Goal: Transaction & Acquisition: Purchase product/service

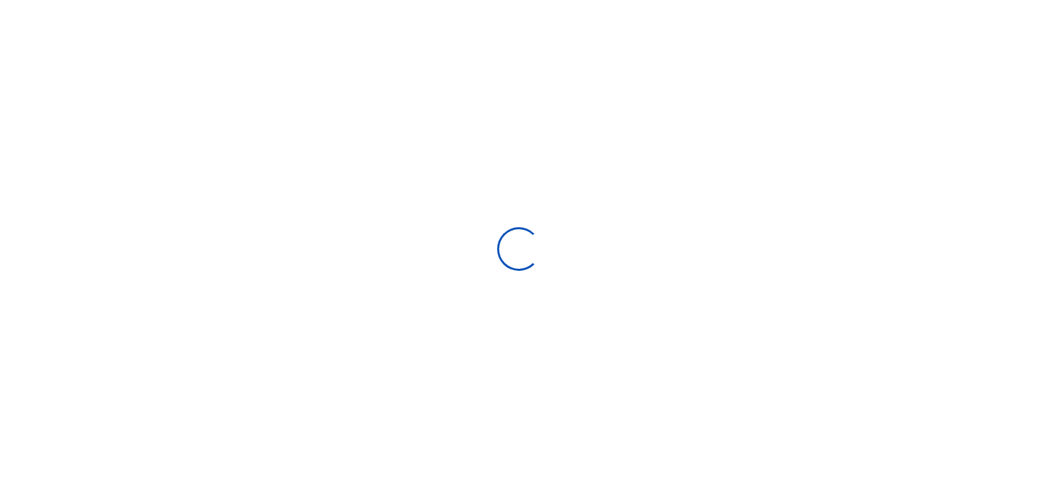
scroll to position [11, 11]
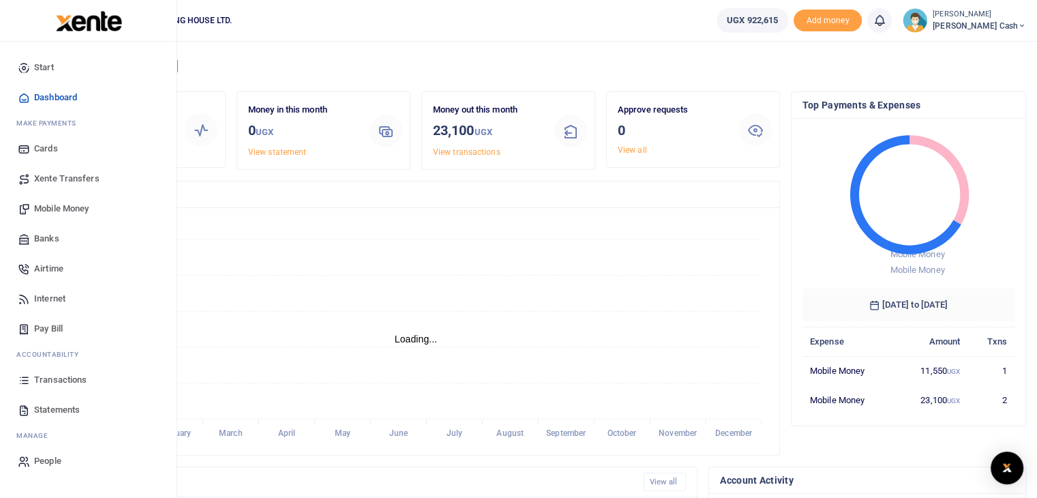
click at [53, 208] on span "Mobile Money" at bounding box center [61, 209] width 55 height 14
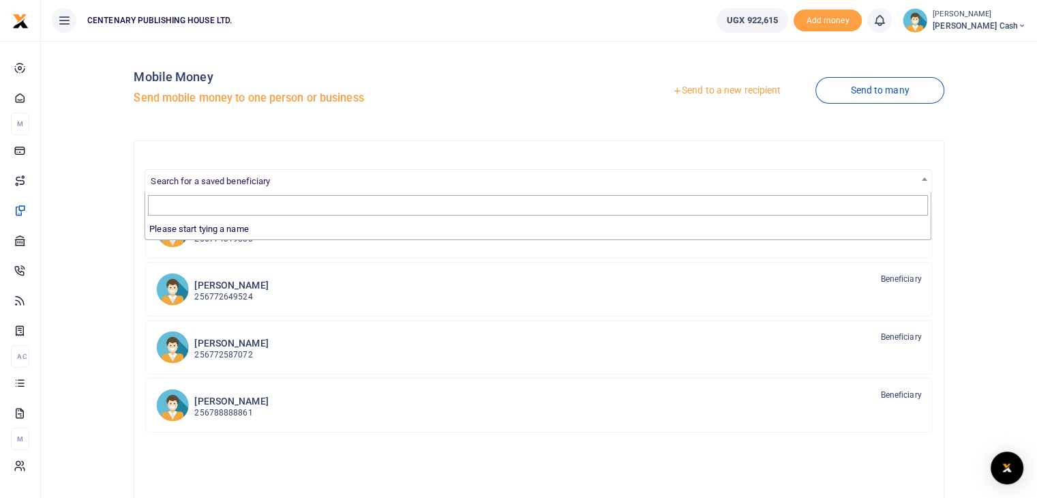
click at [255, 182] on span "Search for a saved beneficiary" at bounding box center [210, 181] width 119 height 10
click at [763, 89] on link "Send to a new recipient" at bounding box center [727, 90] width 178 height 25
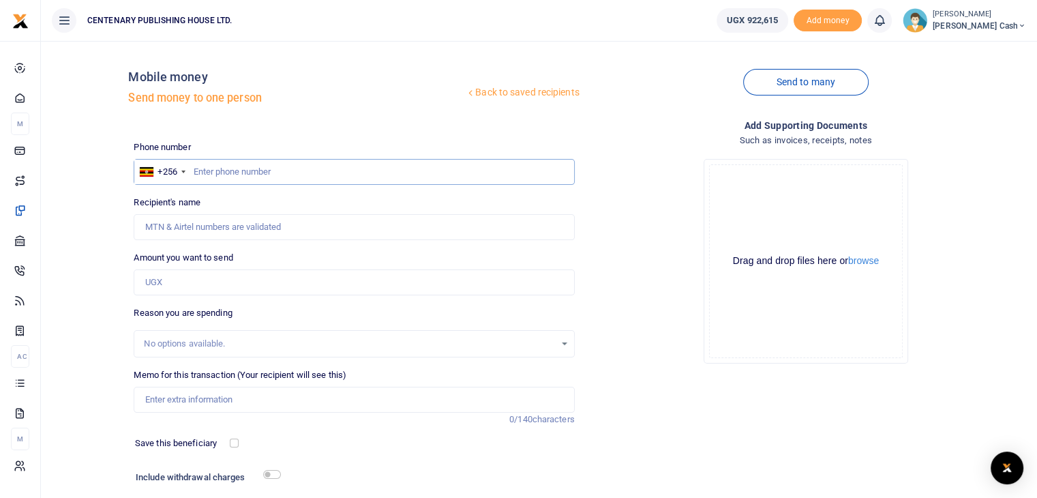
click at [201, 174] on input "text" at bounding box center [354, 172] width 441 height 26
type input "703396908"
type input "Peninah Nankya"
type input "703396908"
click at [192, 293] on input "Amount you want to send" at bounding box center [354, 282] width 441 height 26
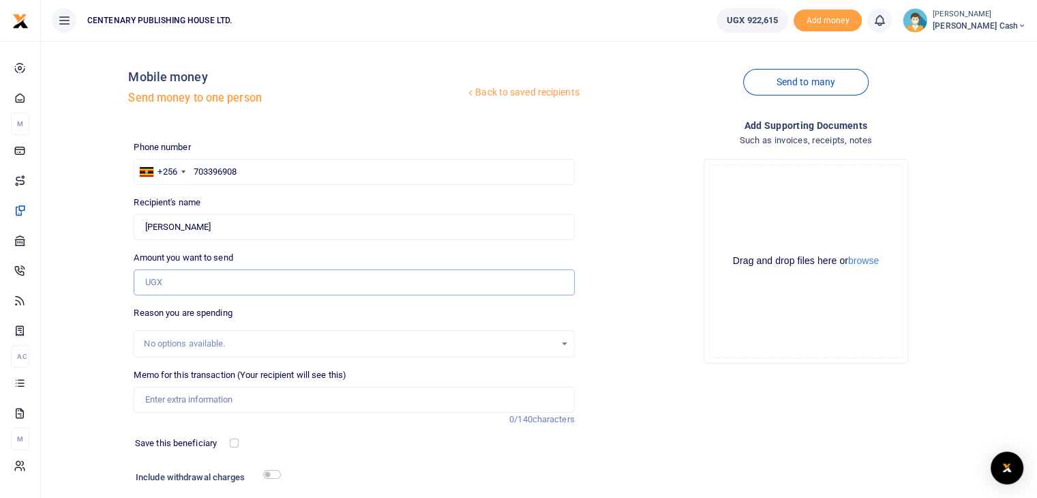
type input "10,000"
click at [189, 392] on input "Memo for this transaction (Your recipient will see this)" at bounding box center [354, 400] width 441 height 26
click at [266, 398] on input "Transport charges muhabura" at bounding box center [354, 400] width 441 height 26
click at [220, 400] on input "Transport charges muhabura" at bounding box center [354, 400] width 441 height 26
type input "Transport charges to muhabura"
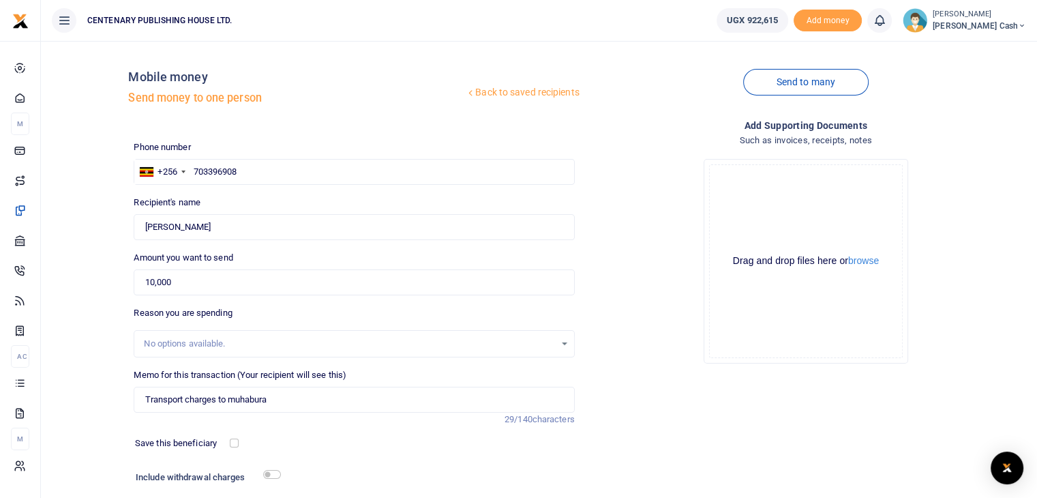
click at [250, 424] on div "Memo for this transaction (Your recipient will see this) Transport charges to m…" at bounding box center [354, 397] width 452 height 58
click at [235, 443] on input "checkbox" at bounding box center [234, 443] width 9 height 9
checkbox input "true"
click at [265, 473] on input "checkbox" at bounding box center [272, 474] width 18 height 9
checkbox input "true"
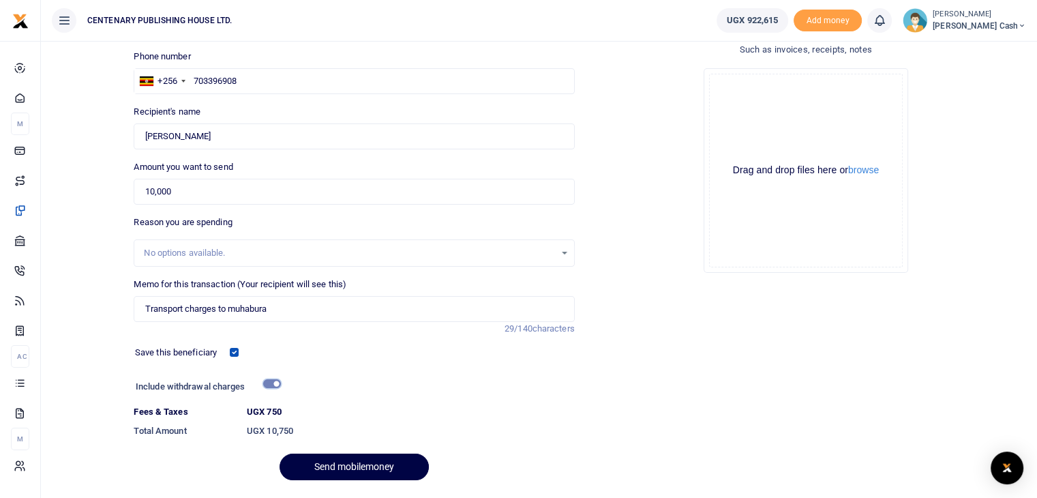
scroll to position [130, 0]
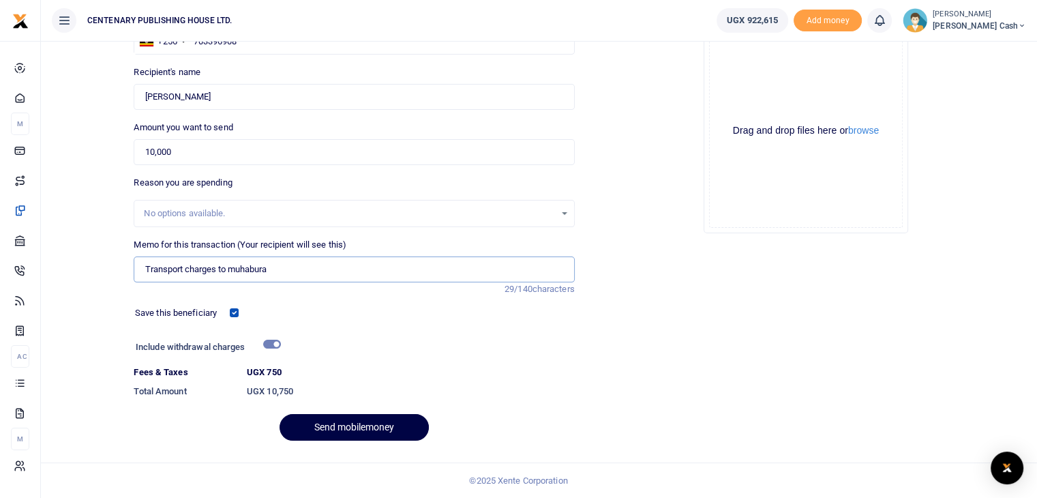
click at [237, 269] on input "Transport charges to muhabura" at bounding box center [354, 269] width 441 height 26
type input "Transport charges to mityana"
click at [267, 347] on input "checkbox" at bounding box center [272, 344] width 18 height 9
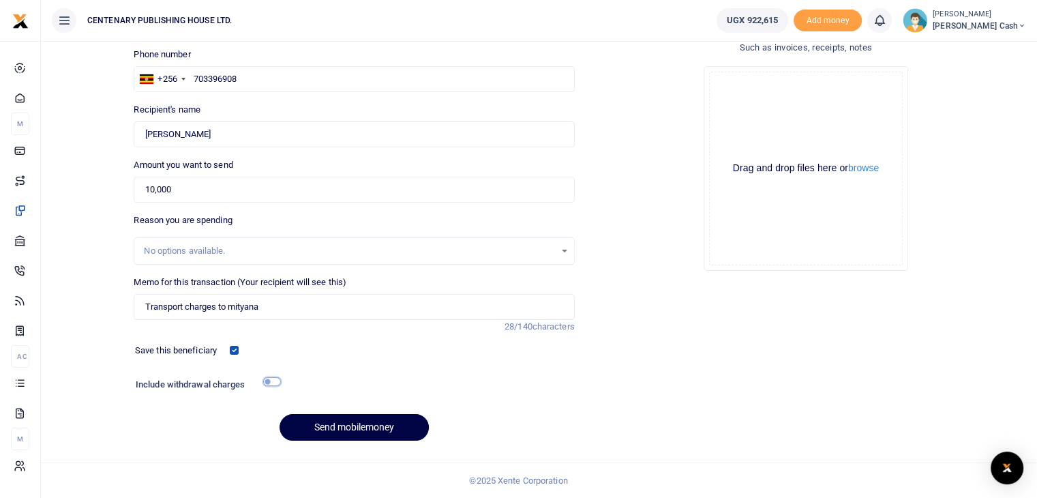
click at [269, 380] on input "checkbox" at bounding box center [272, 381] width 18 height 9
checkbox input "true"
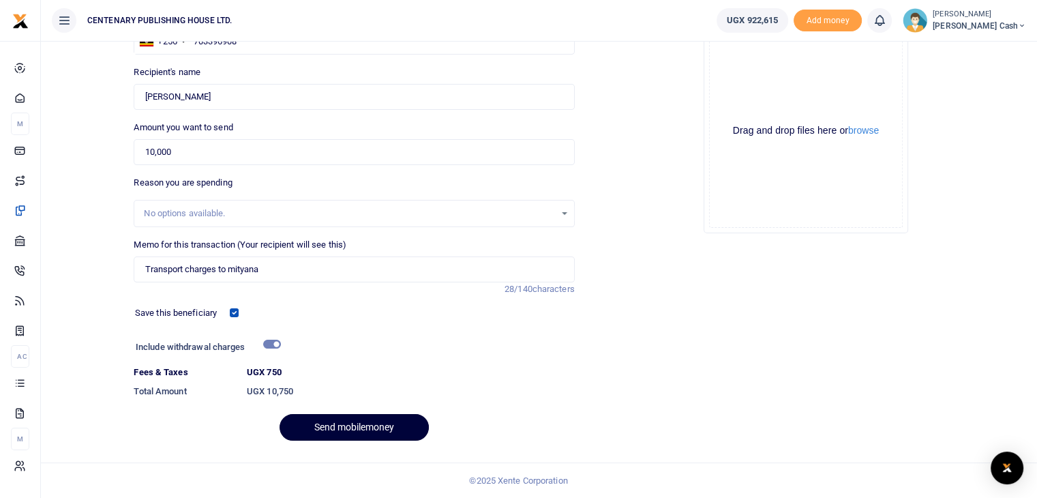
click at [390, 431] on button "Send mobilemoney" at bounding box center [354, 427] width 149 height 27
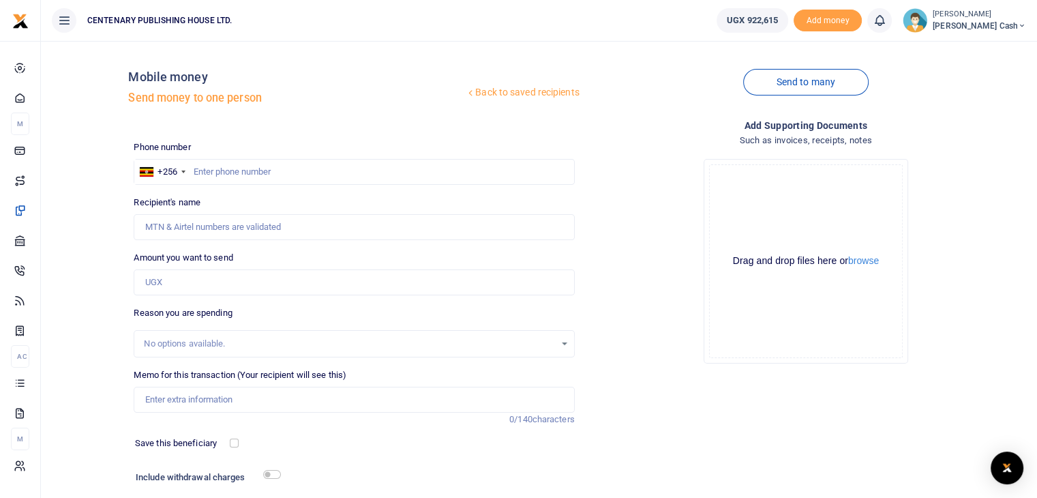
click at [559, 91] on link "Back to saved recipients" at bounding box center [522, 92] width 115 height 25
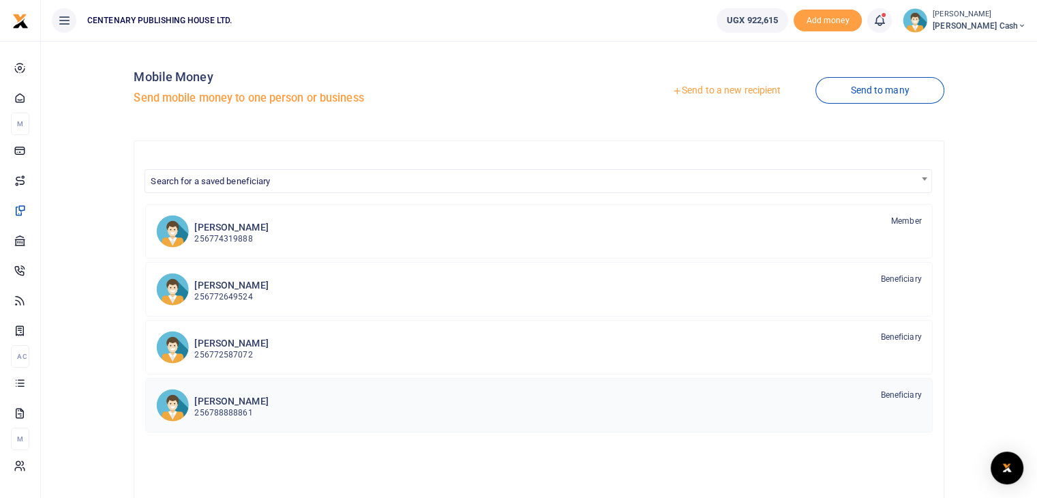
click at [307, 414] on div "Joash Byamukama 256788888861 Beneficiary" at bounding box center [557, 404] width 727 height 31
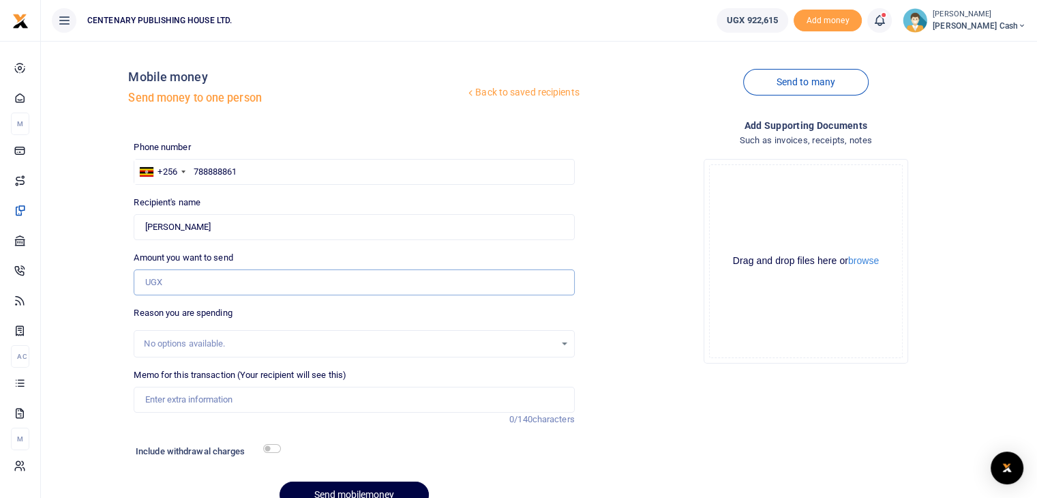
click at [162, 284] on input "Amount you want to send" at bounding box center [354, 282] width 441 height 26
type input "25,000"
click at [177, 397] on input "Memo for this transaction (Your recipient will see this)" at bounding box center [354, 400] width 441 height 26
click at [143, 402] on input "car parking" at bounding box center [354, 400] width 441 height 26
click at [279, 400] on input "Car parking" at bounding box center [354, 400] width 441 height 26
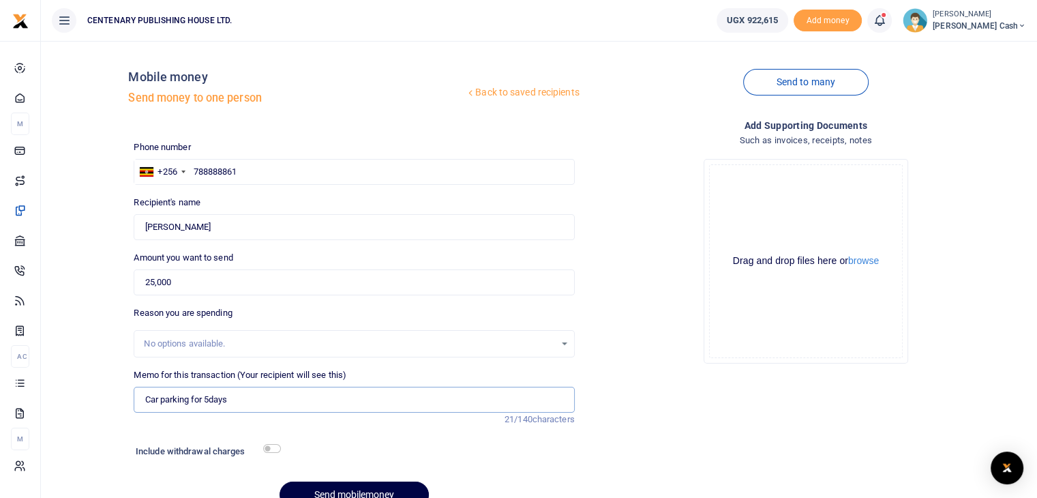
type input "Car parking for 5days"
click at [265, 447] on input "checkbox" at bounding box center [272, 448] width 18 height 9
checkbox input "true"
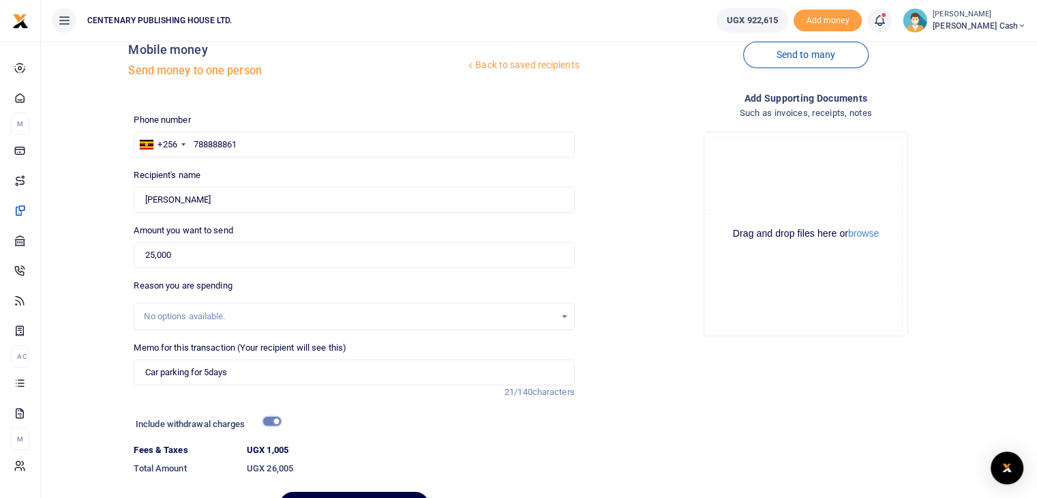
scroll to position [104, 0]
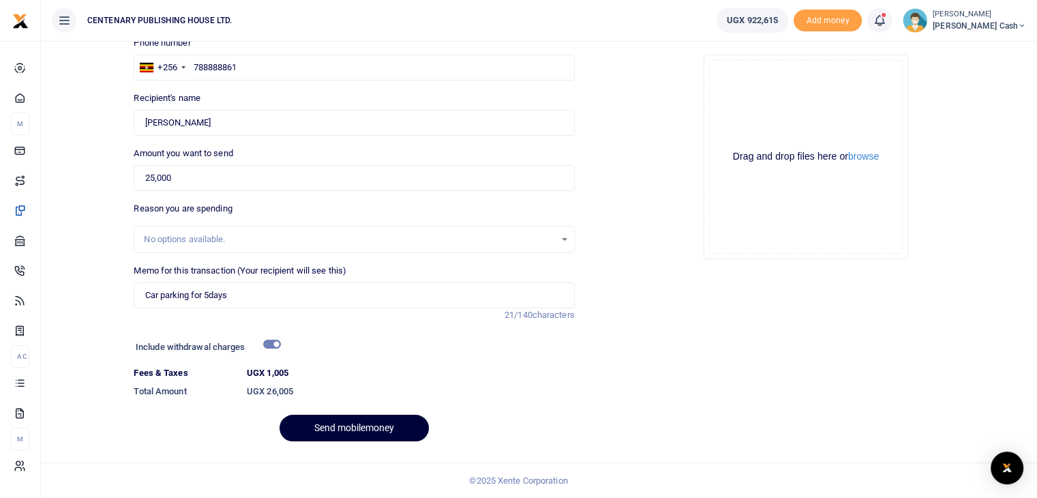
click at [358, 423] on button "Send mobilemoney" at bounding box center [354, 428] width 149 height 27
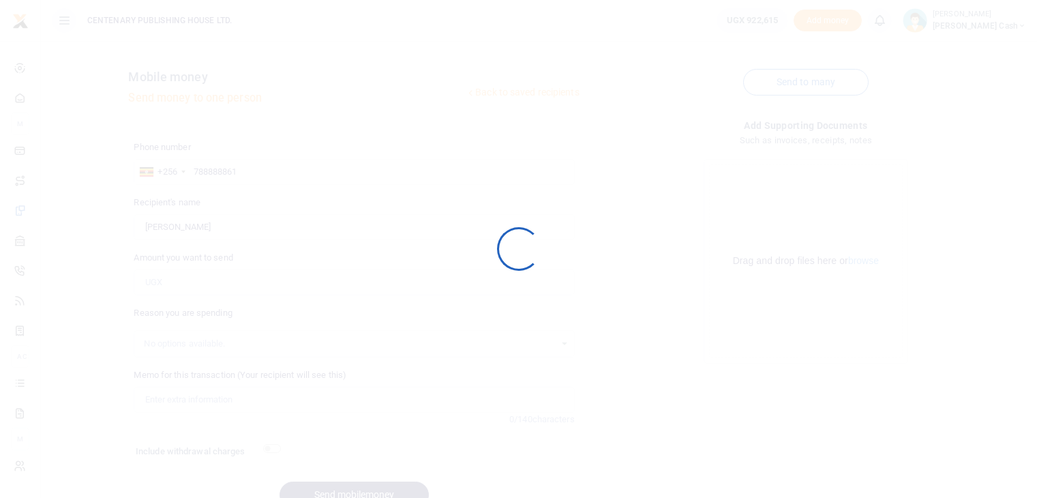
scroll to position [67, 0]
